Goal: Information Seeking & Learning: Find specific fact

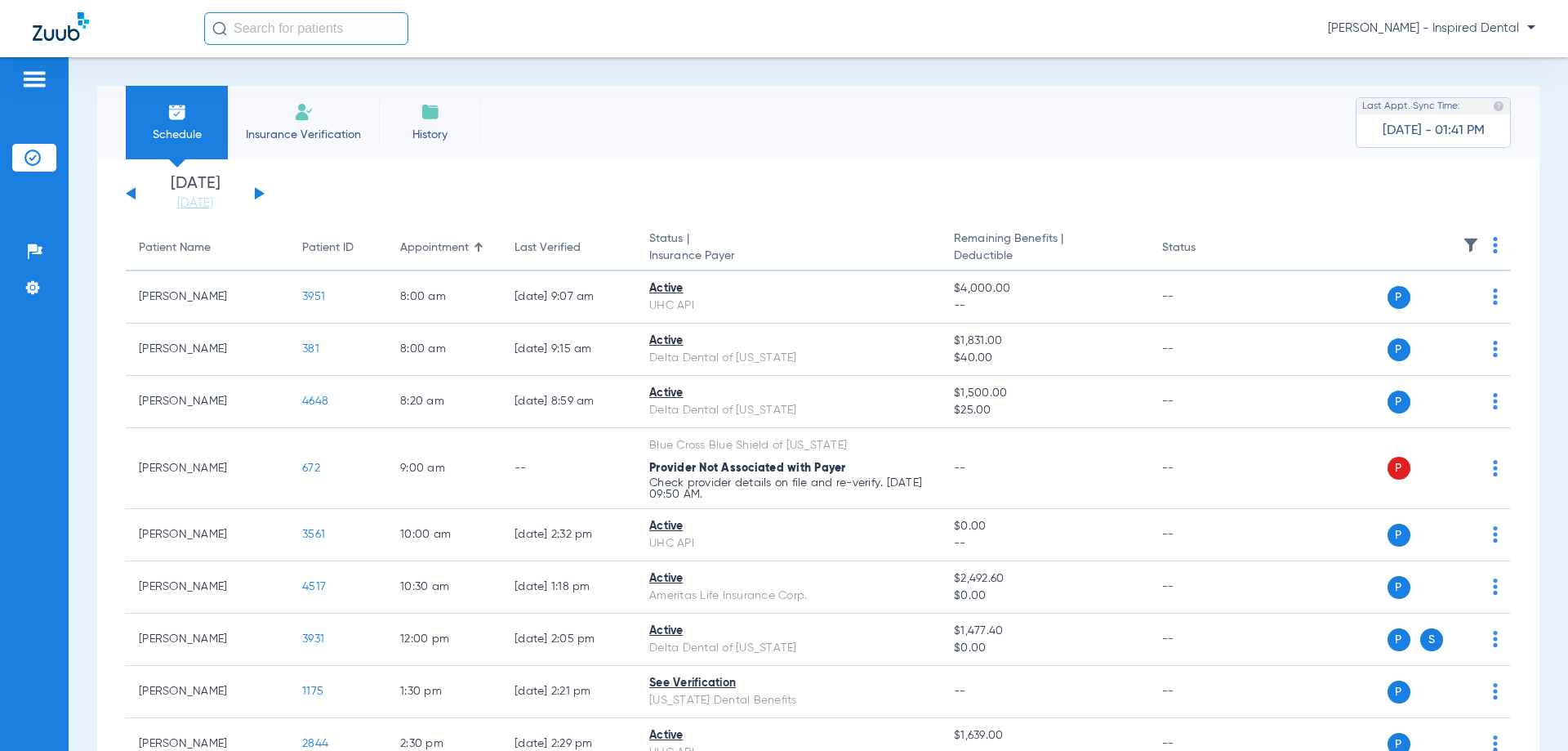
click at [256, 198] on button at bounding box center [260, 193] width 10 height 13
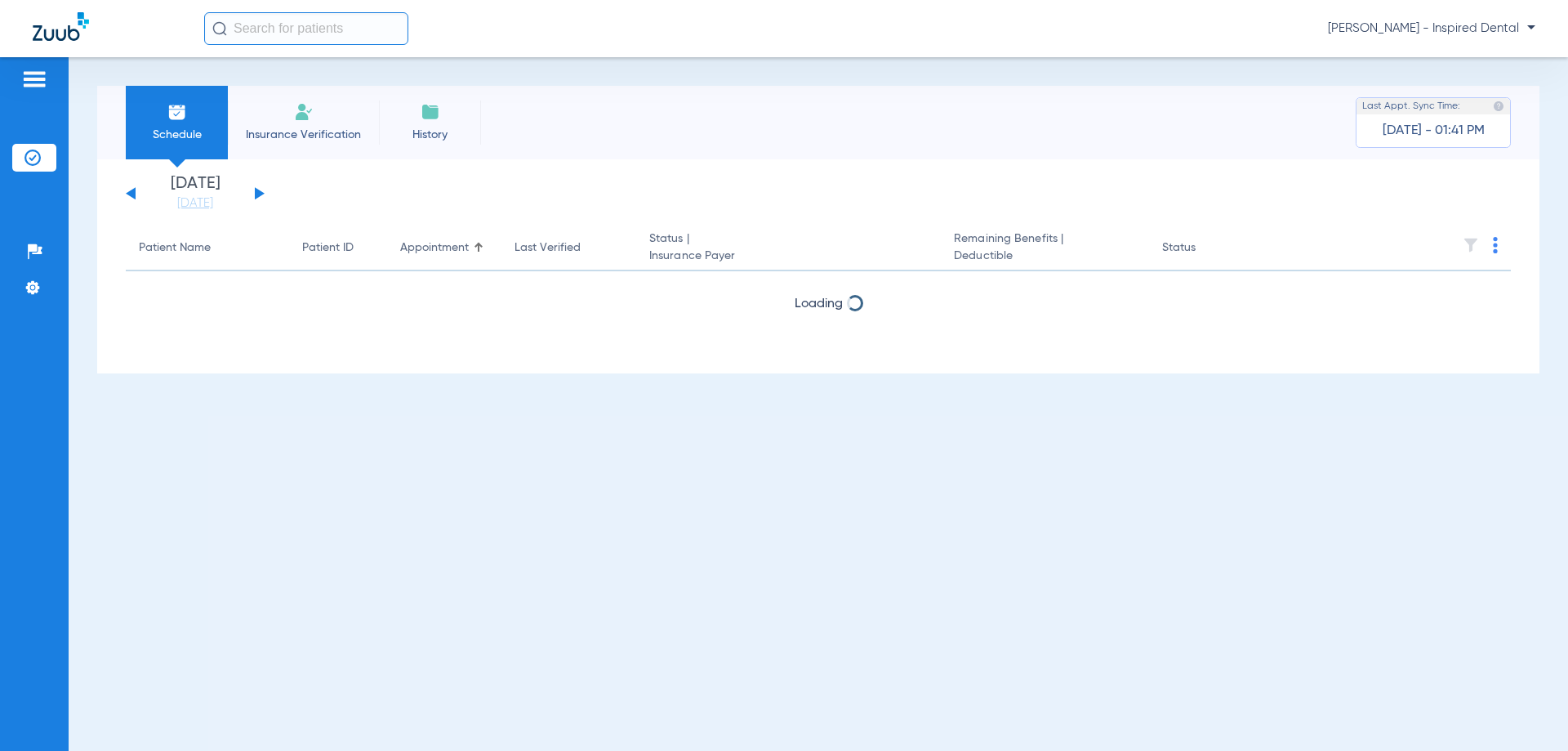
click at [256, 198] on button at bounding box center [260, 193] width 10 height 13
click at [128, 193] on button at bounding box center [130, 193] width 10 height 13
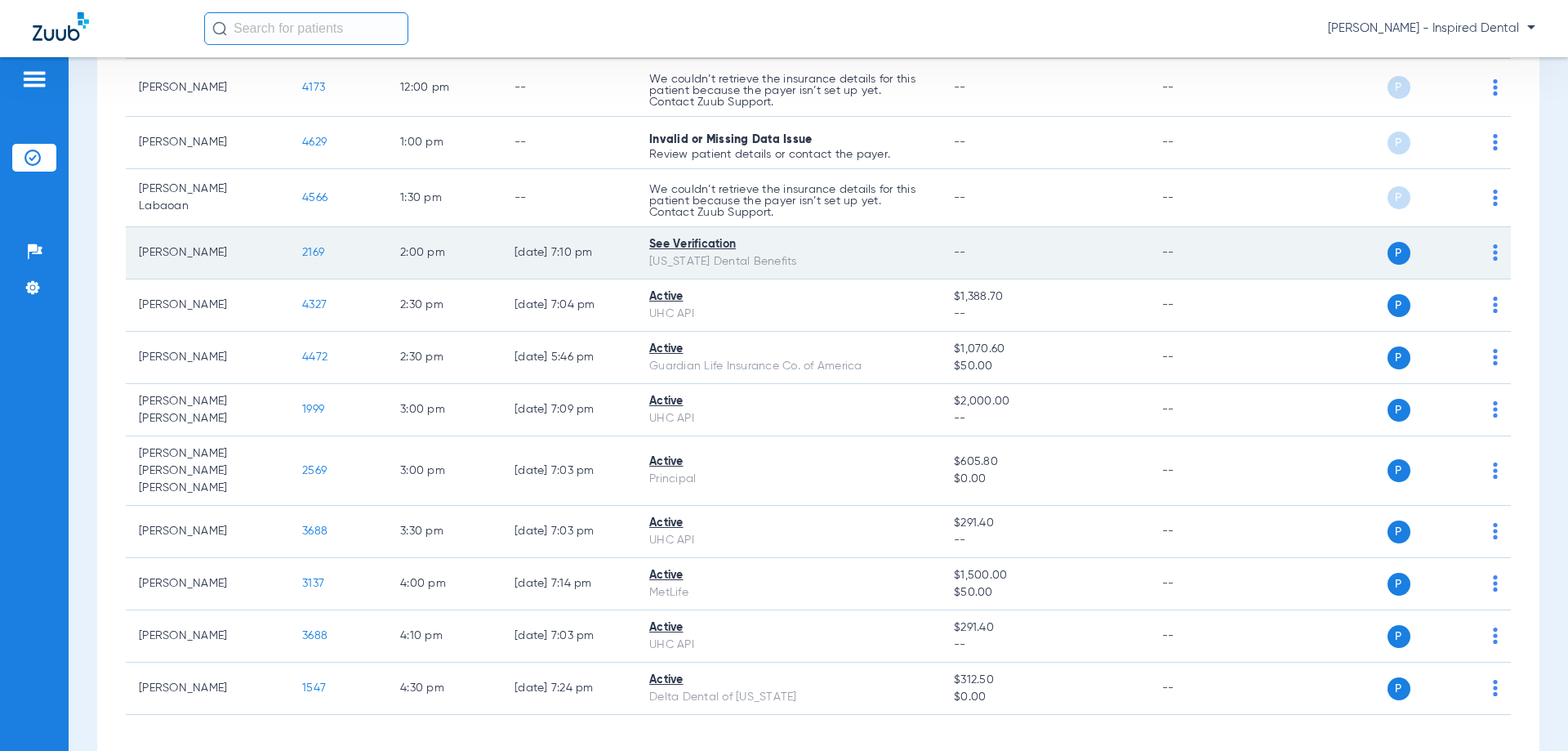
scroll to position [926, 0]
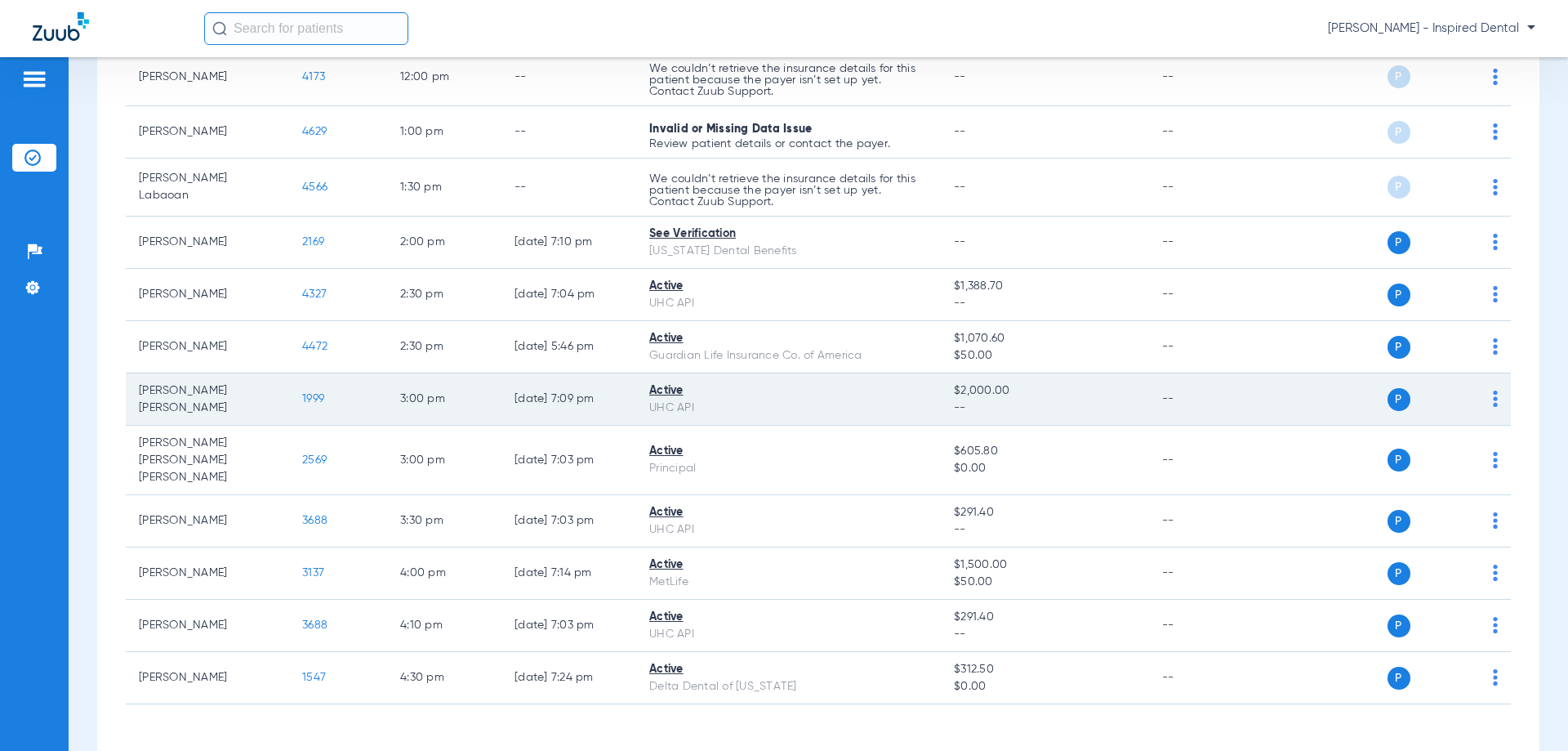
click at [303, 393] on span "1999" at bounding box center [313, 399] width 22 height 12
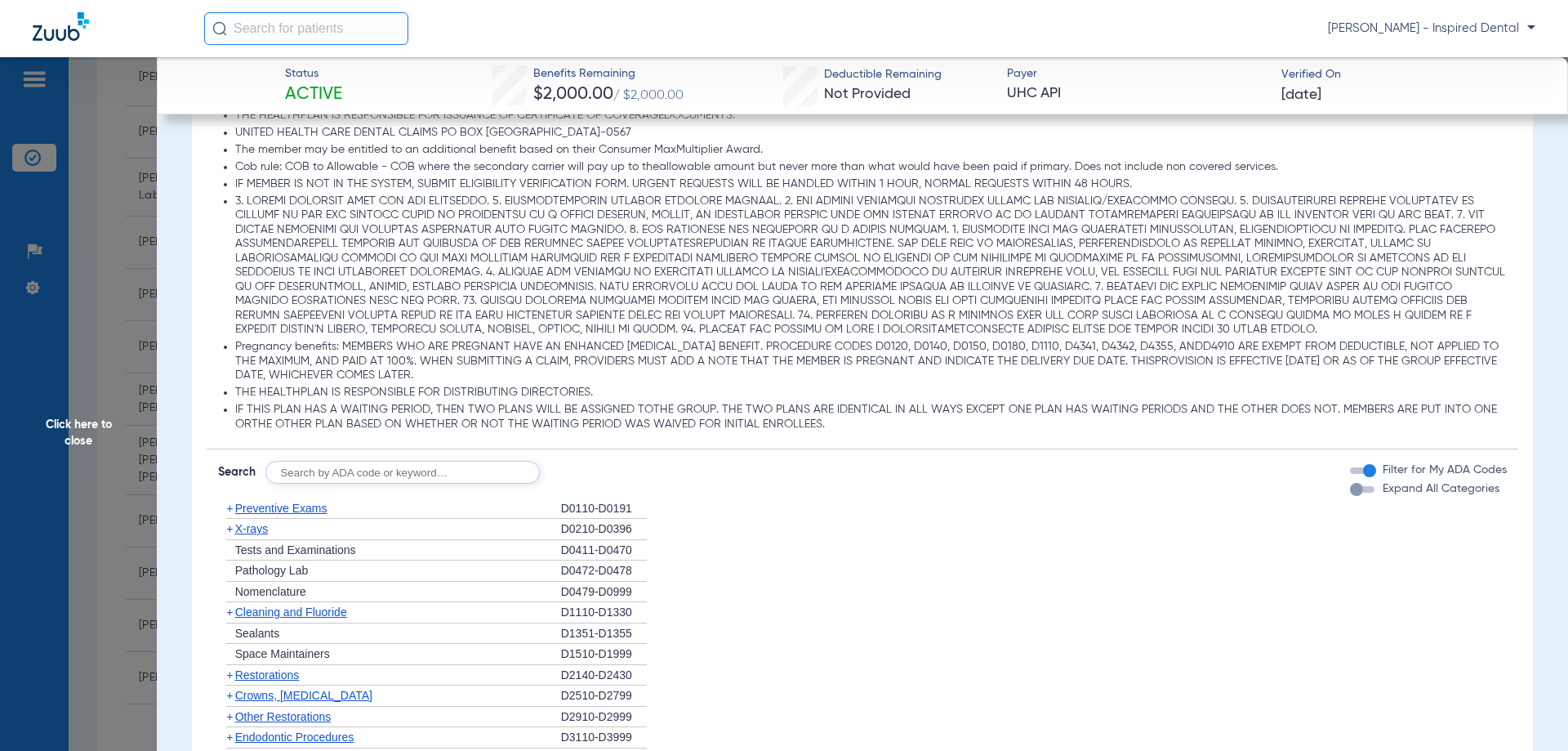
scroll to position [1035, 0]
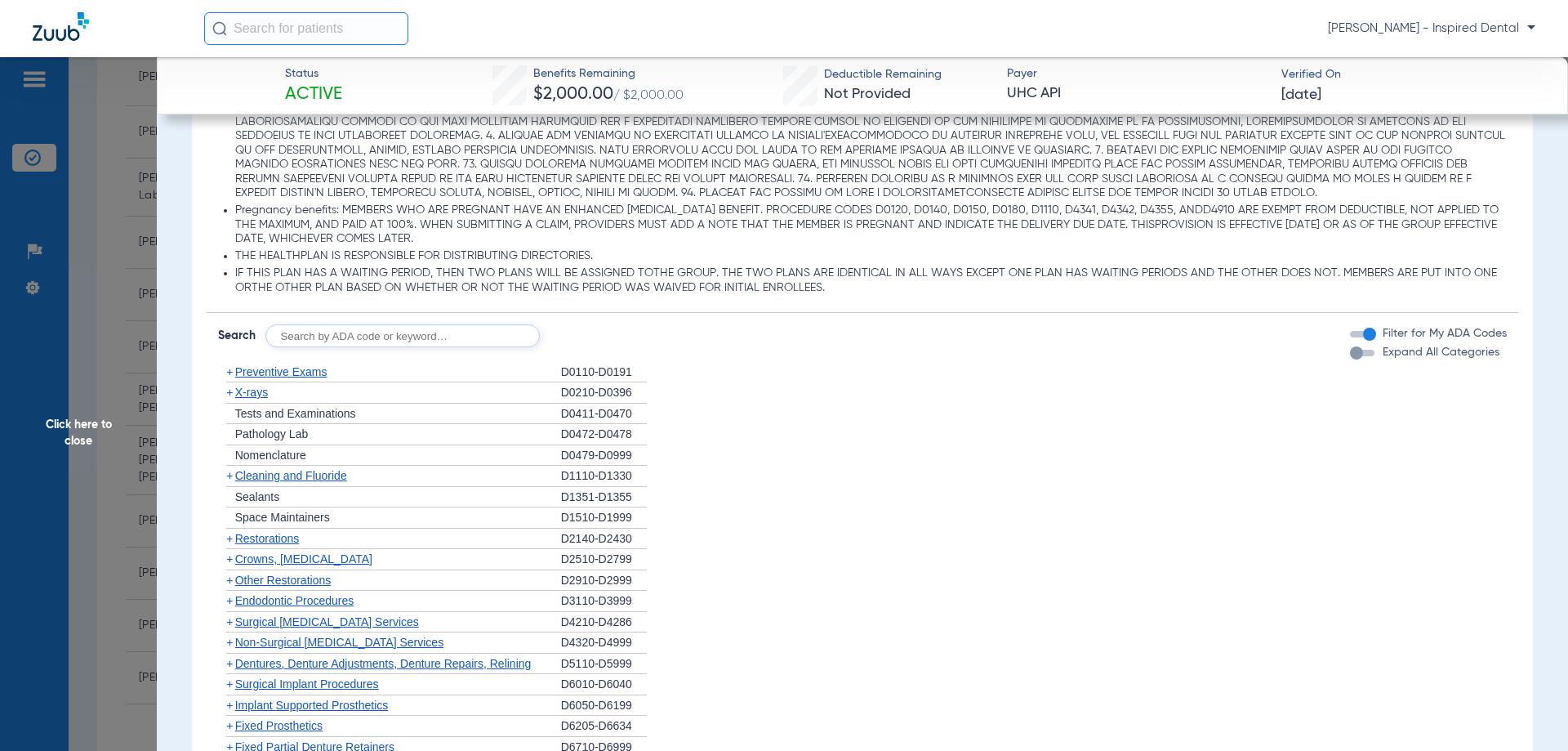
click at [253, 378] on span "Preventive Exams" at bounding box center [281, 372] width 93 height 14
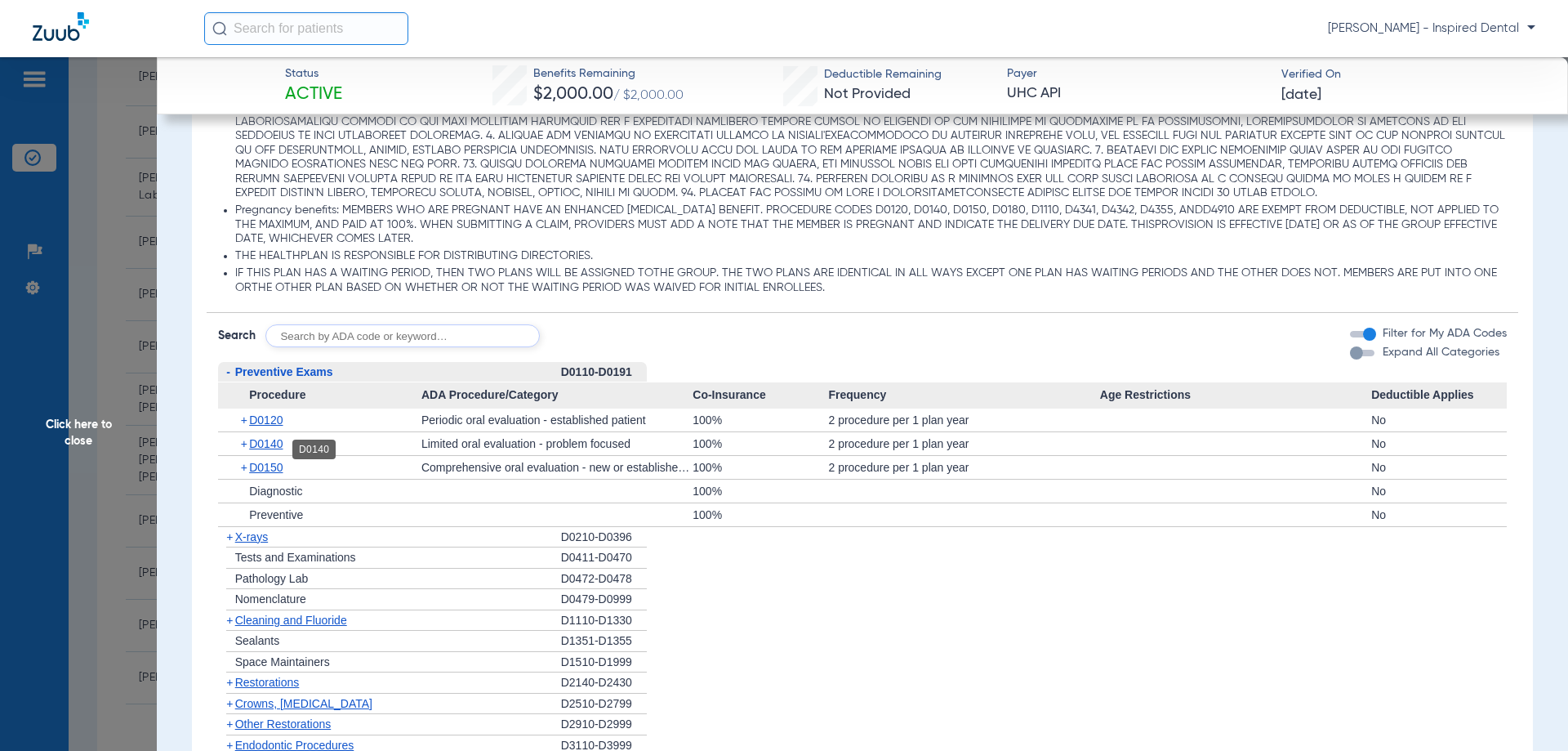
click at [273, 450] on span "D0140" at bounding box center [266, 444] width 34 height 14
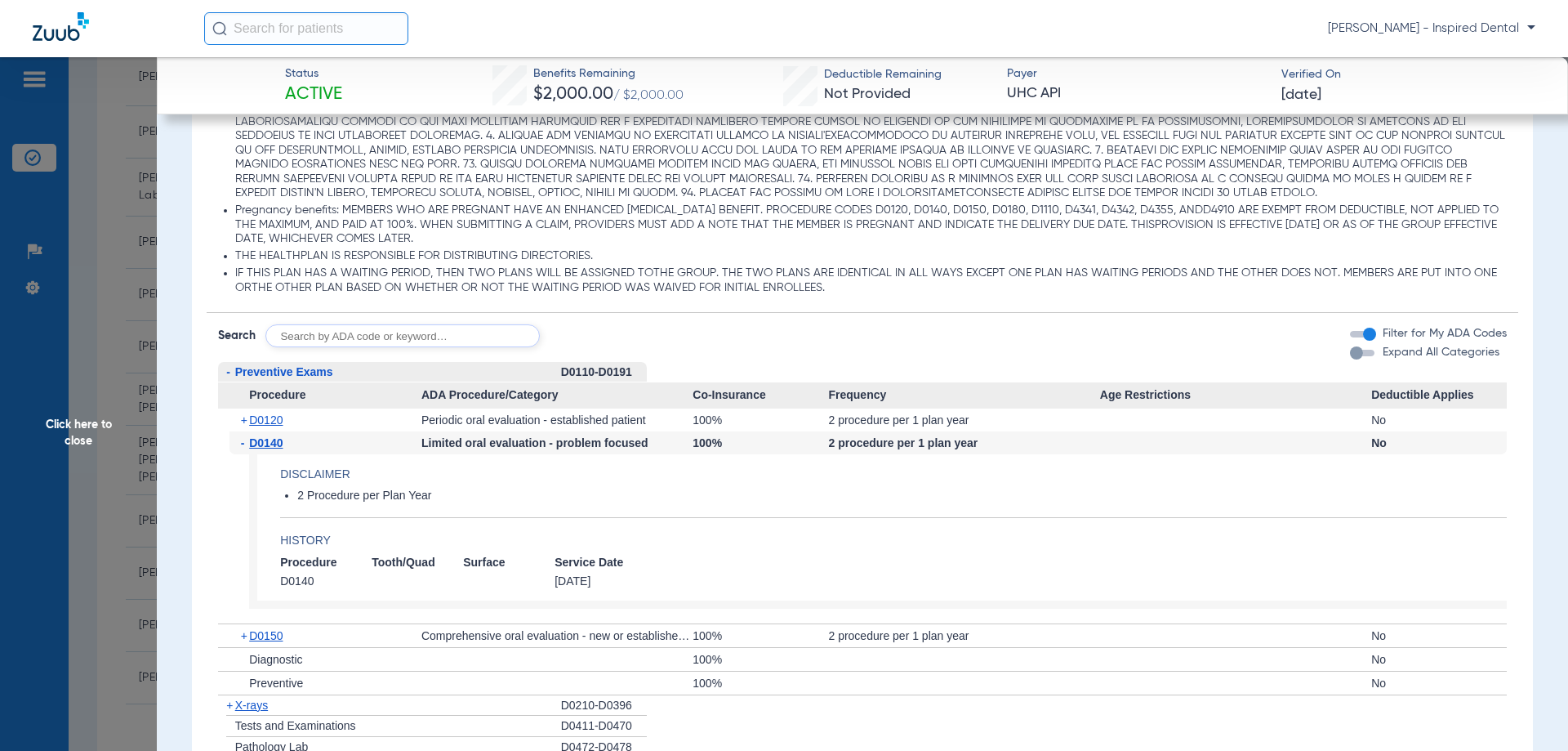
click at [361, 347] on input "text" at bounding box center [403, 336] width 274 height 23
type input "d0367"
click at [605, 333] on button "Search" at bounding box center [600, 336] width 65 height 23
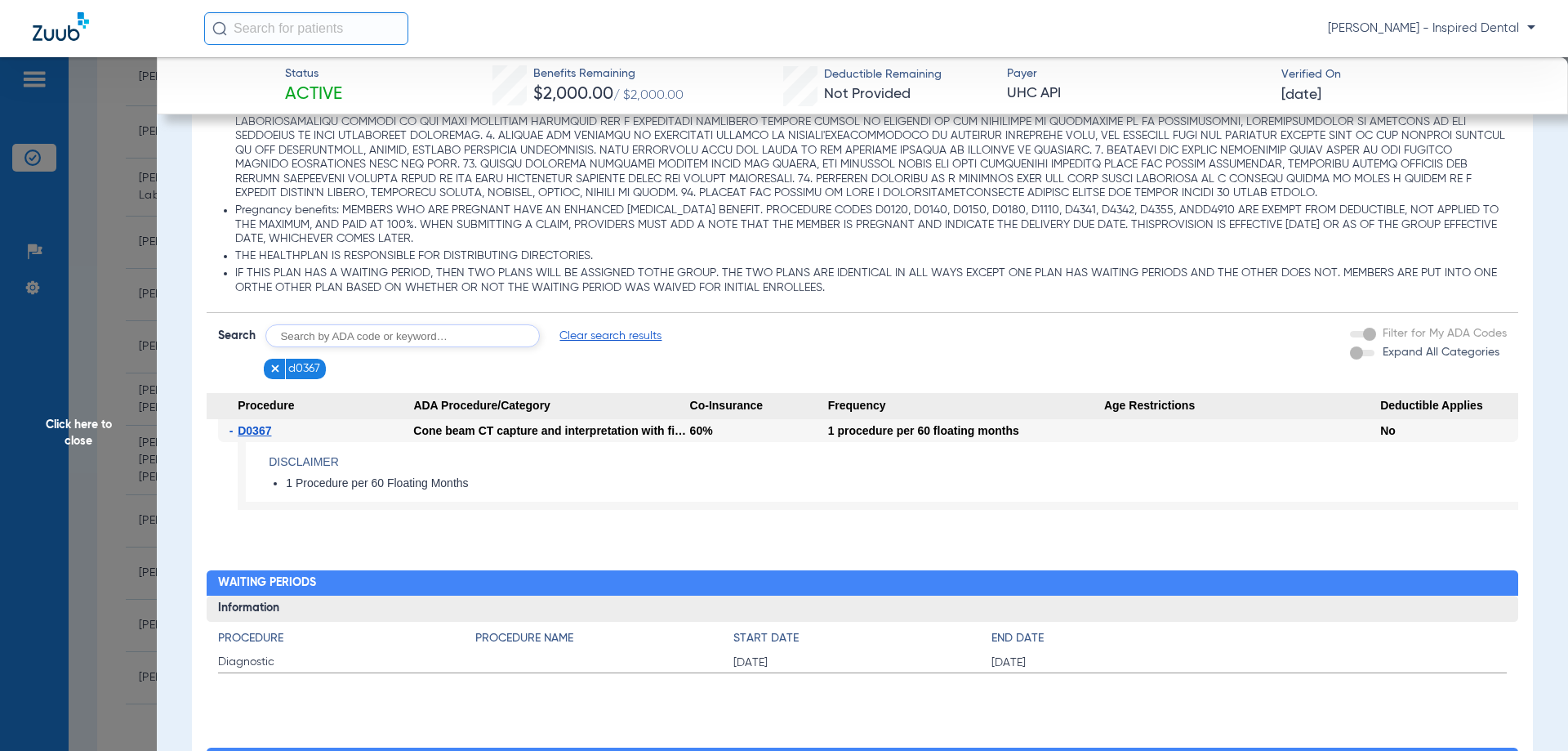
click at [88, 442] on span "Click here to close" at bounding box center [78, 432] width 157 height 751
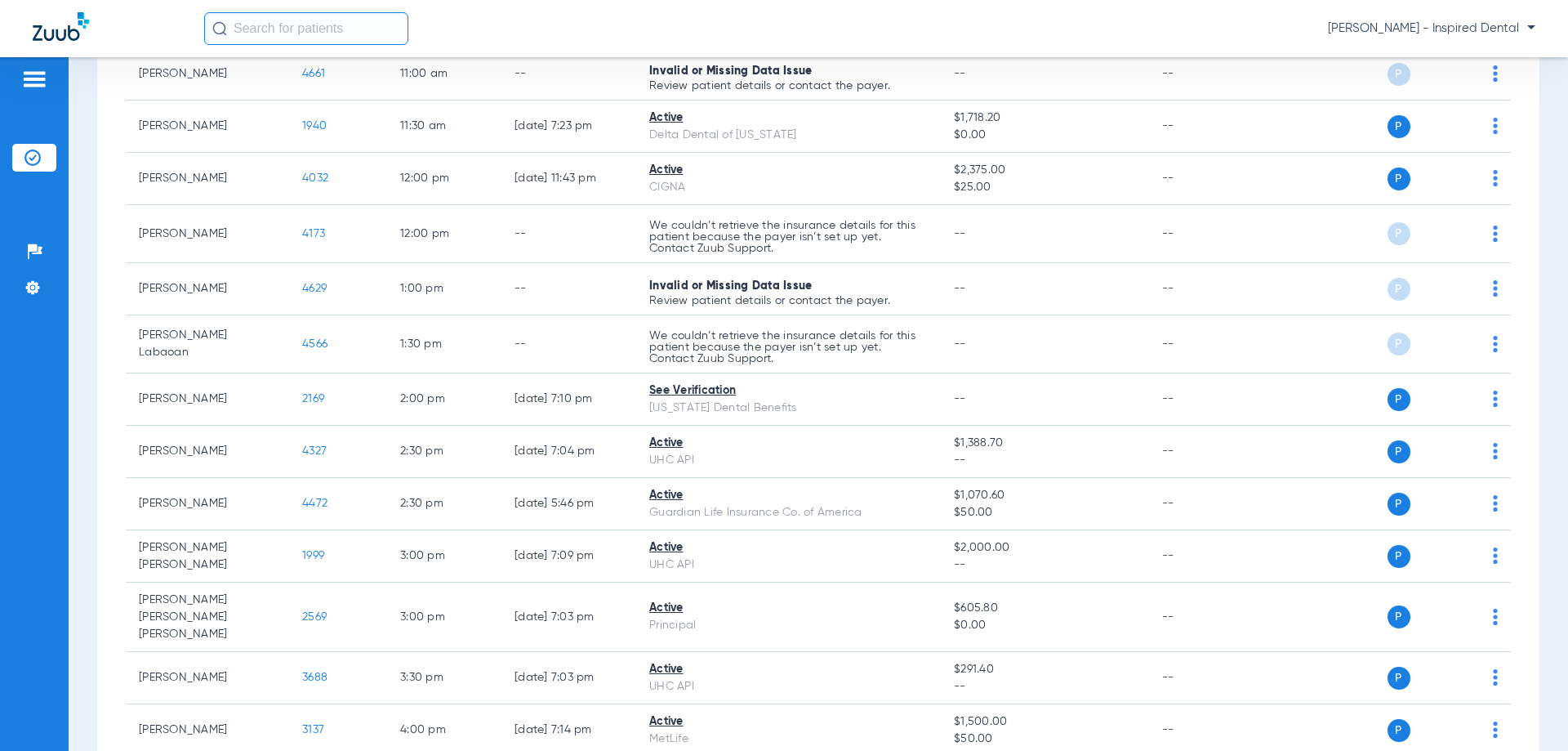
scroll to position [939, 0]
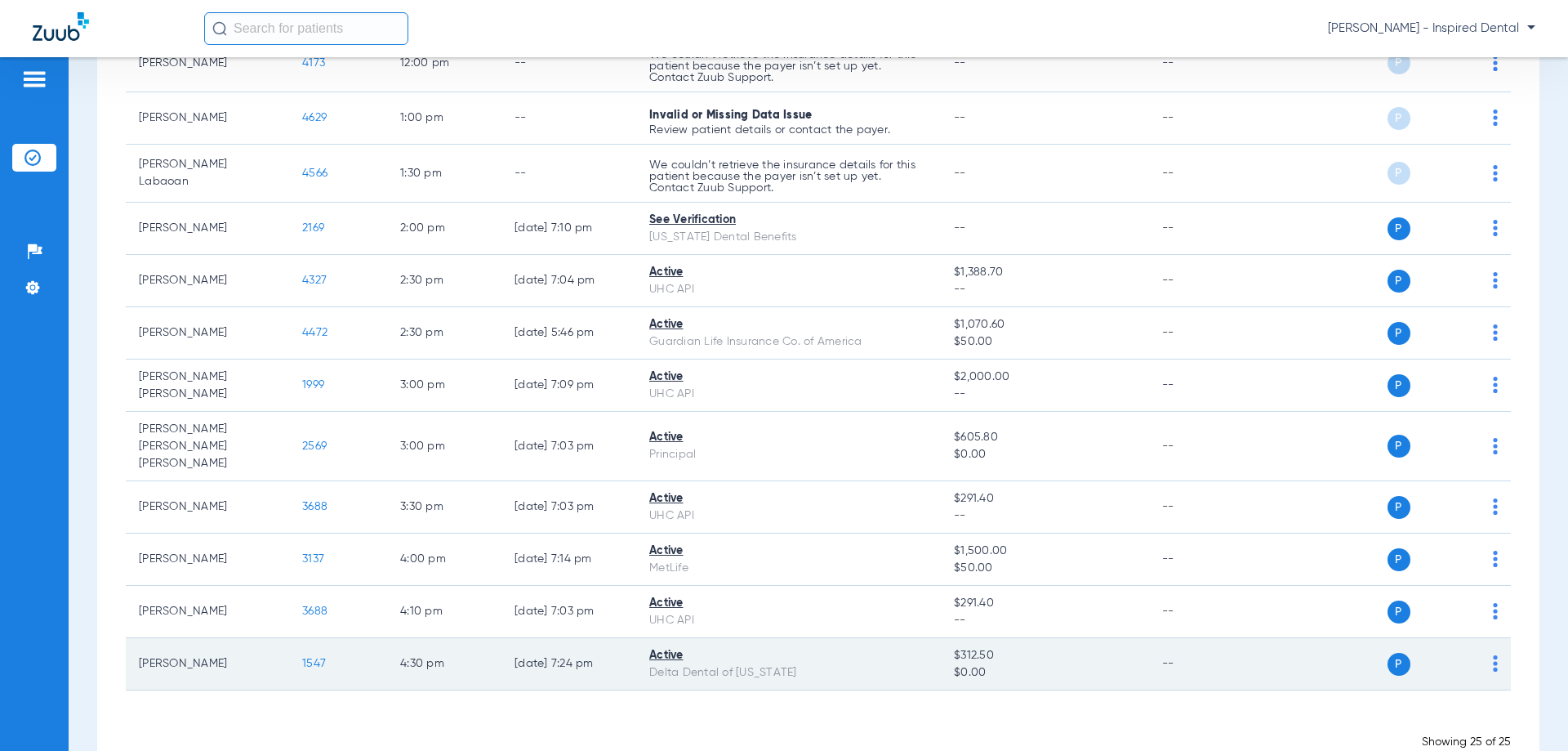
click at [320, 658] on span "1547" at bounding box center [314, 664] width 24 height 12
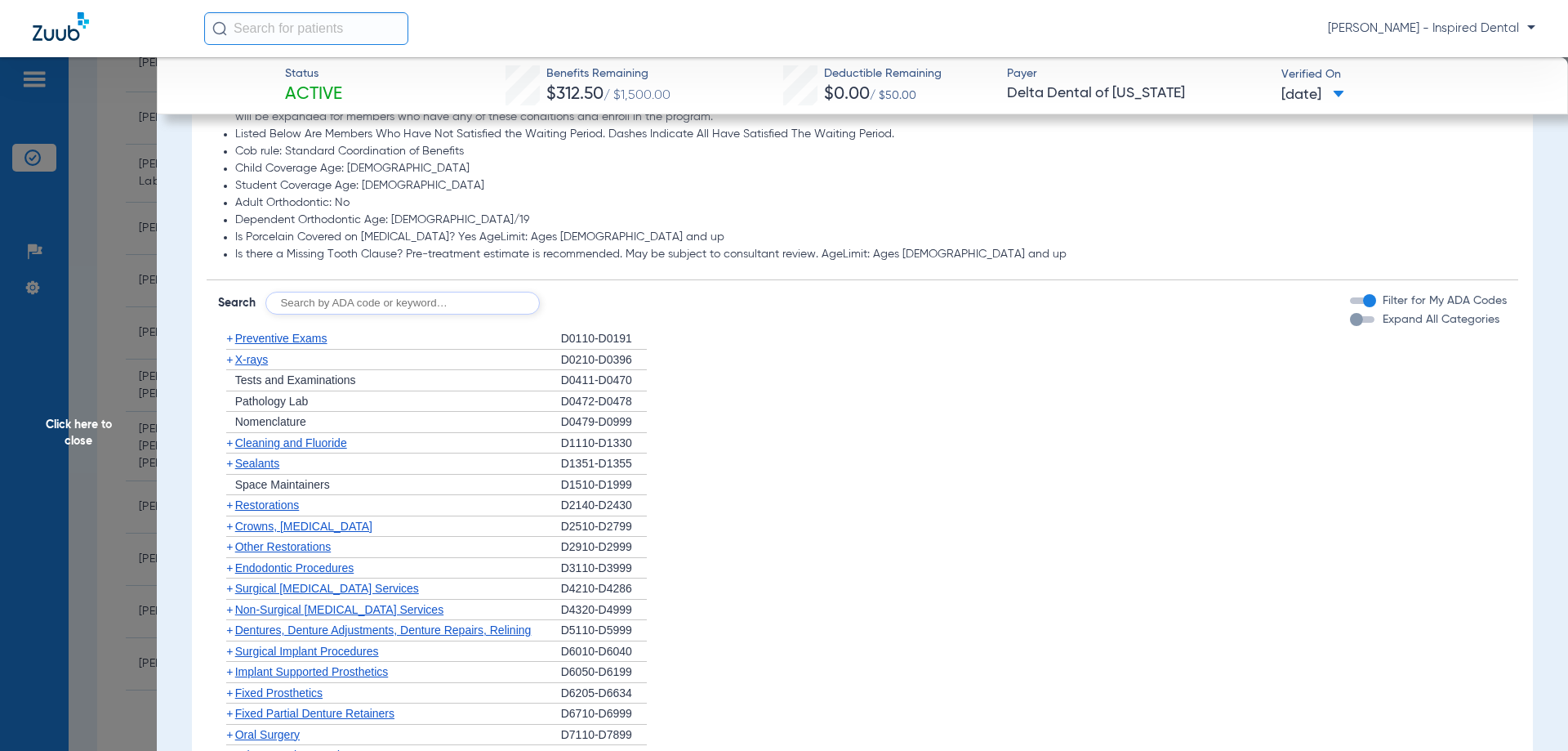
scroll to position [1035, 0]
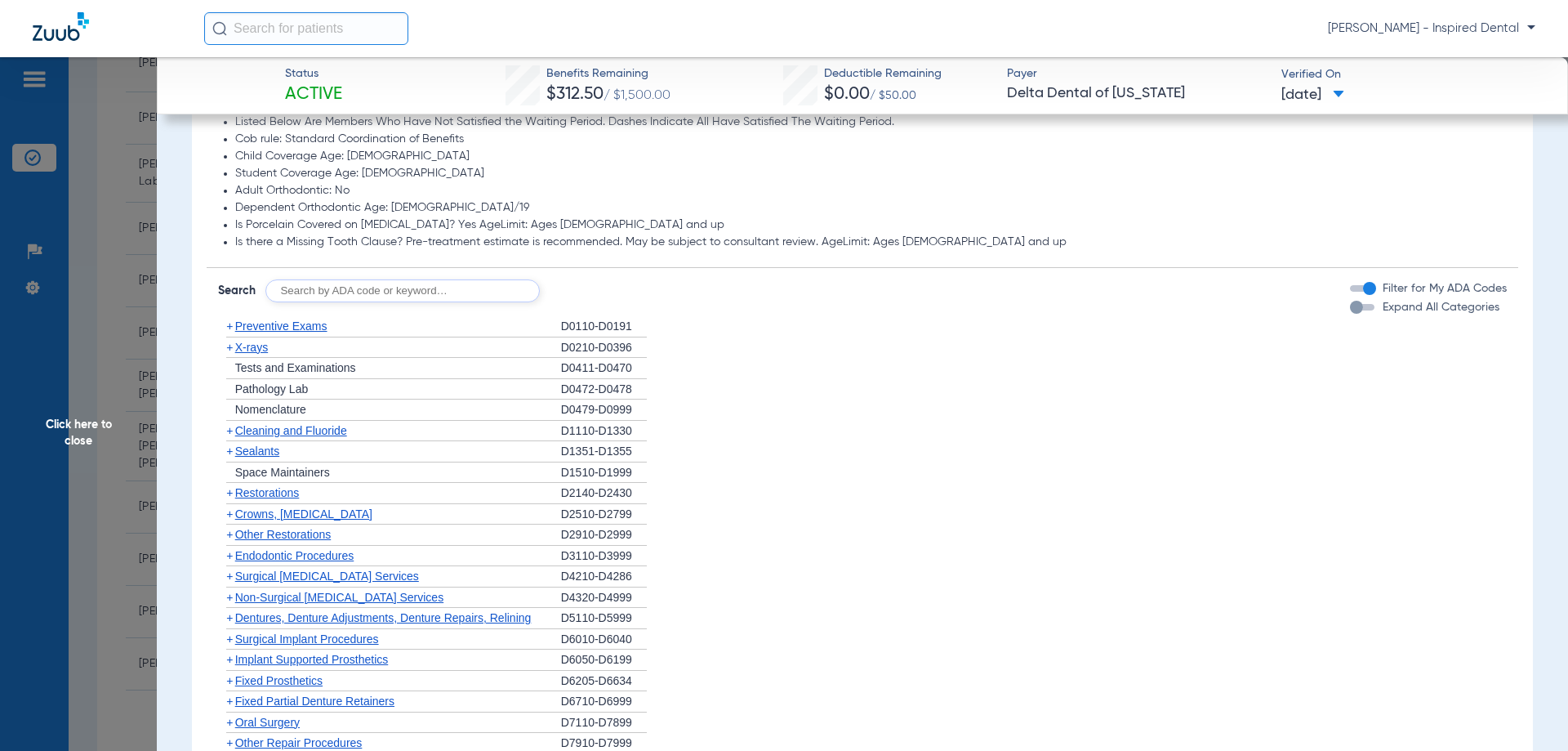
click at [347, 278] on form "Search Filter for My ADA Codes Expand All Categories" at bounding box center [863, 285] width 1312 height 35
click at [340, 288] on input "text" at bounding box center [403, 291] width 274 height 23
type input "d9110"
click at [609, 294] on button "Search" at bounding box center [600, 291] width 65 height 23
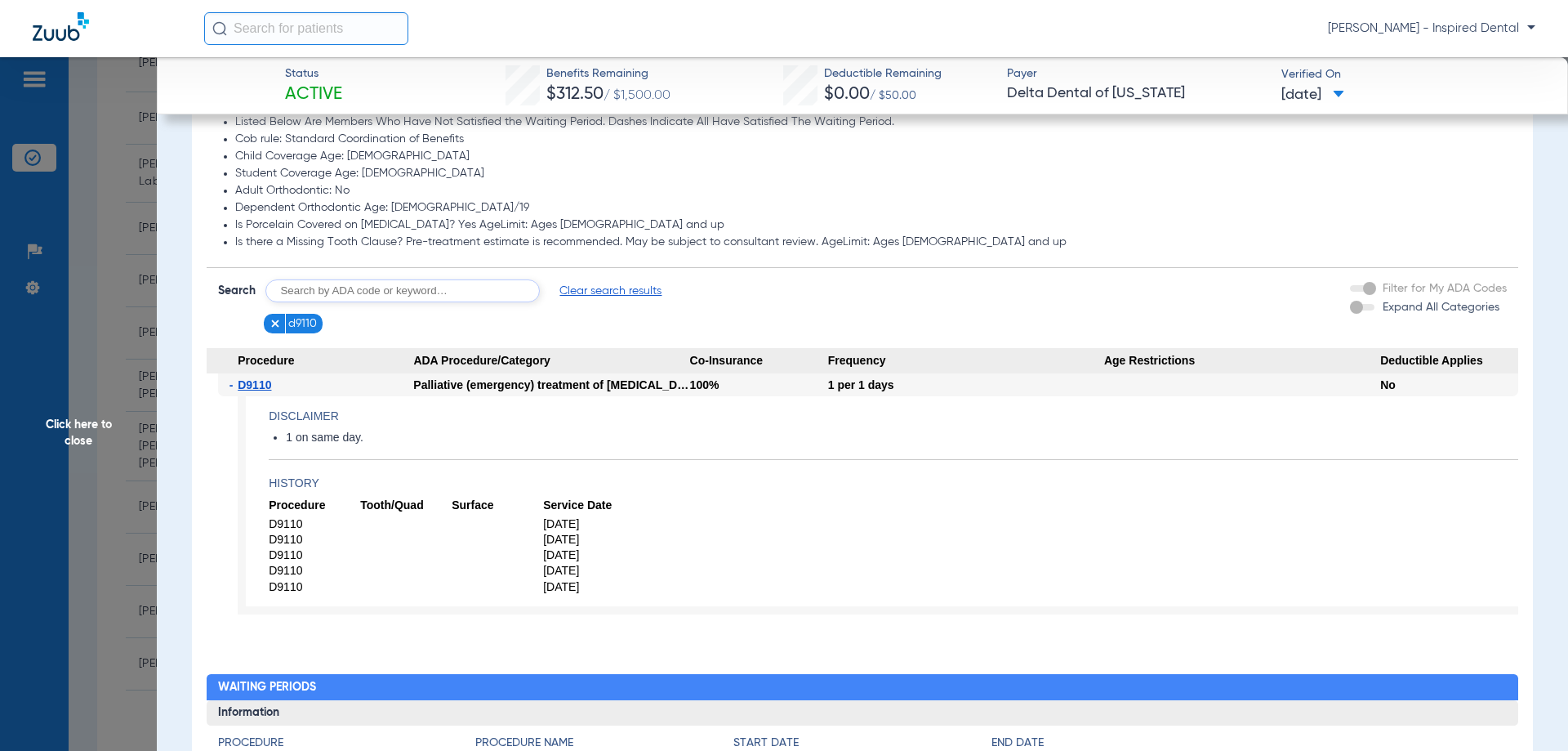
click at [85, 444] on span "Click here to close" at bounding box center [78, 432] width 157 height 751
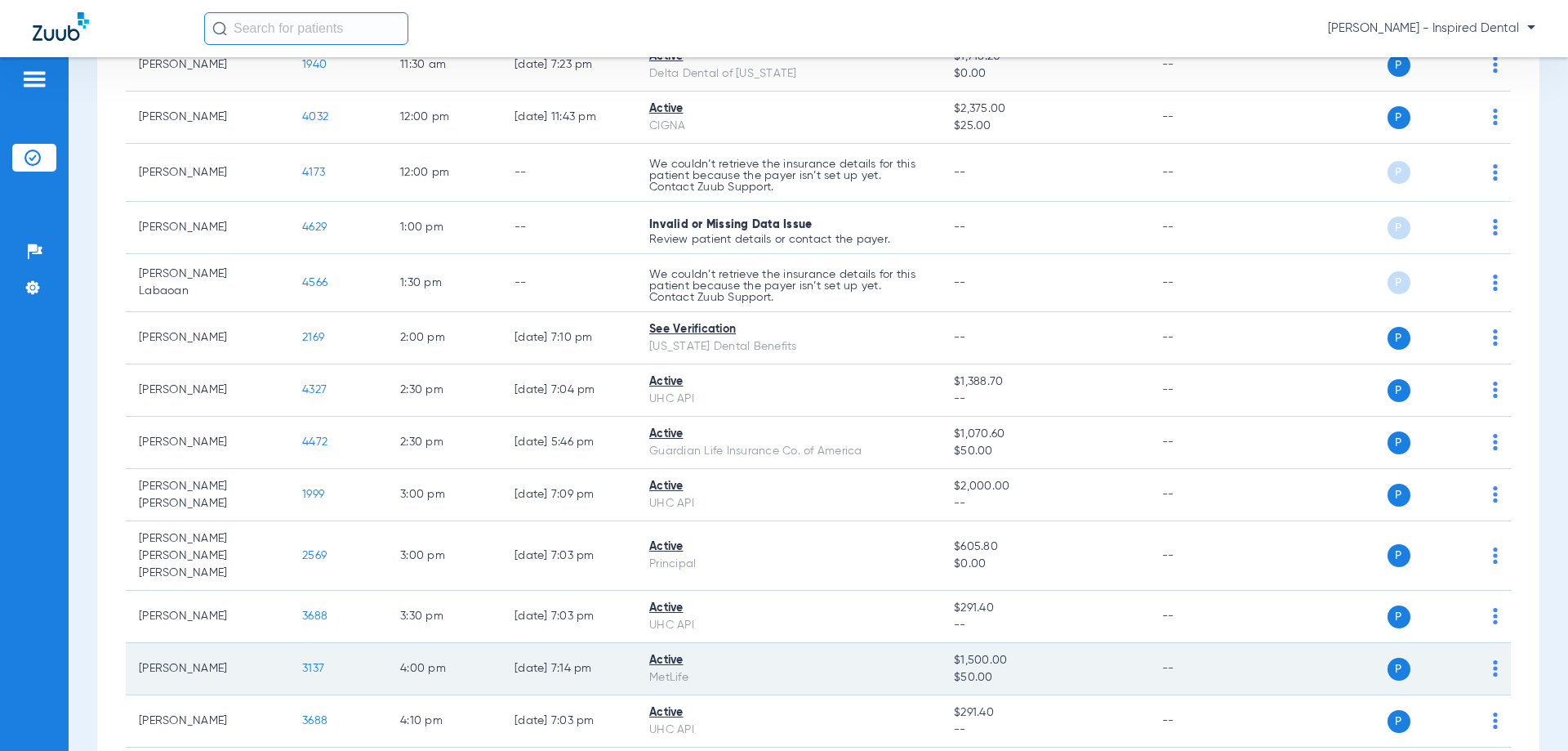
scroll to position [803, 0]
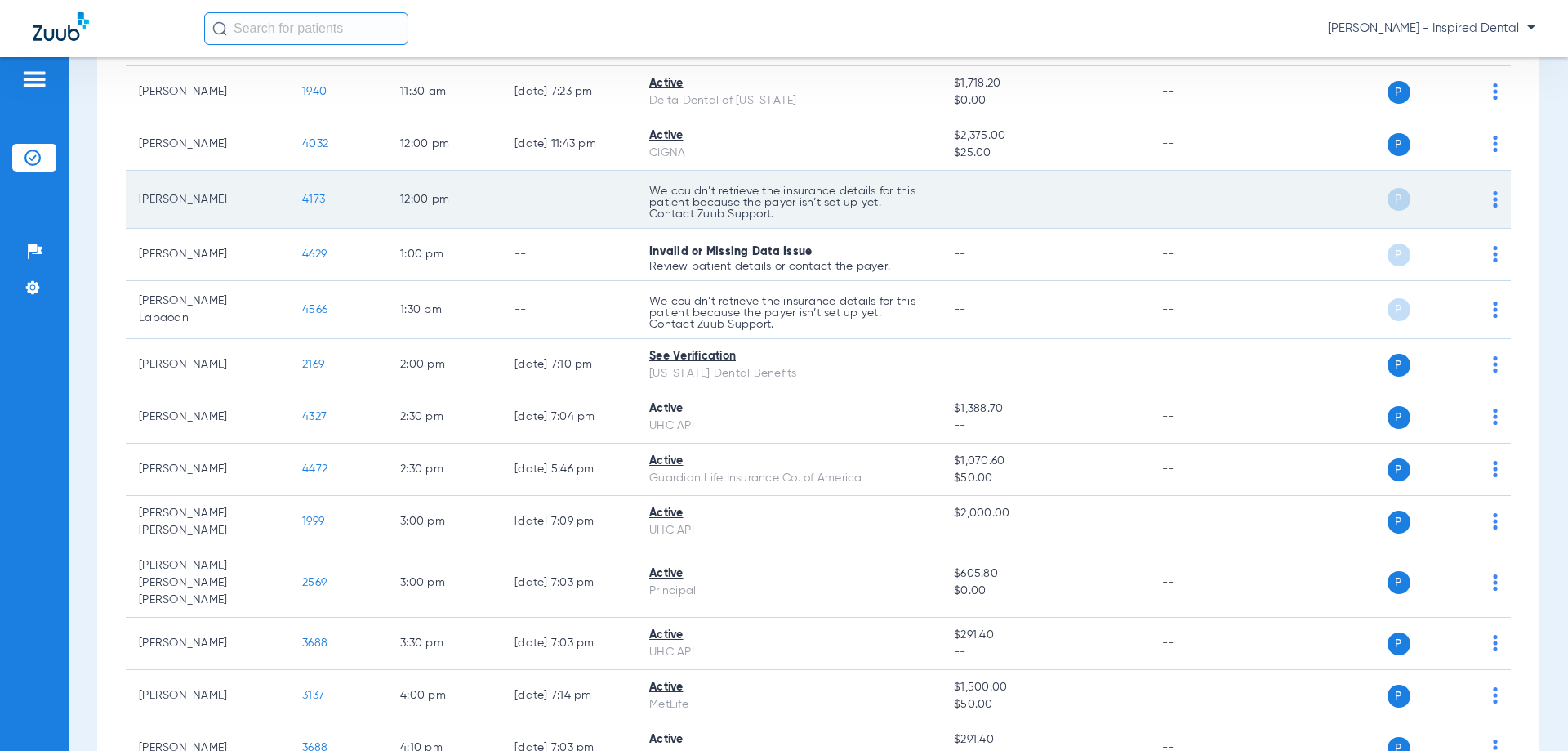
click at [314, 207] on td "4173" at bounding box center [337, 200] width 98 height 58
click at [312, 197] on span "4173" at bounding box center [314, 199] width 23 height 12
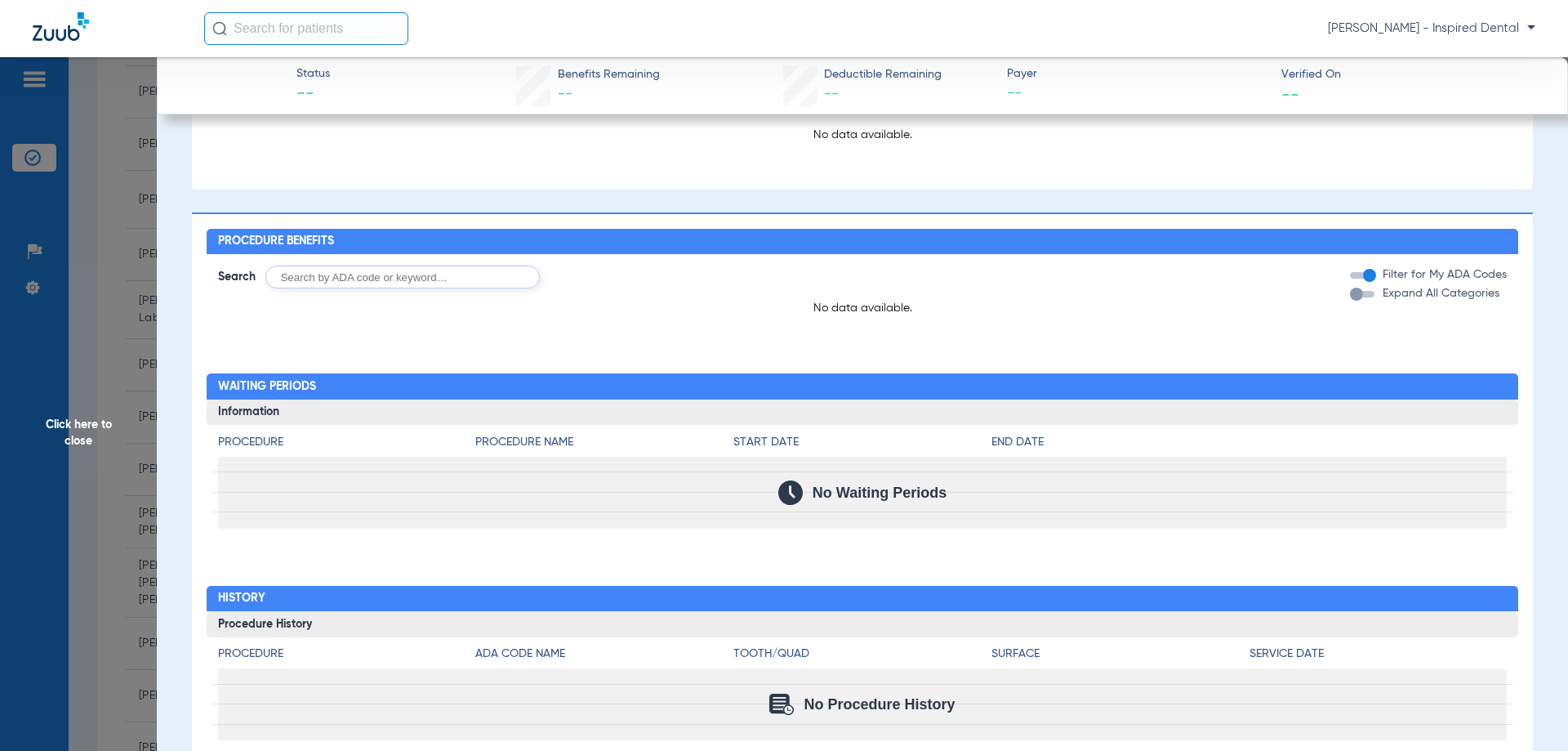
scroll to position [817, 0]
